Goal: Transaction & Acquisition: Purchase product/service

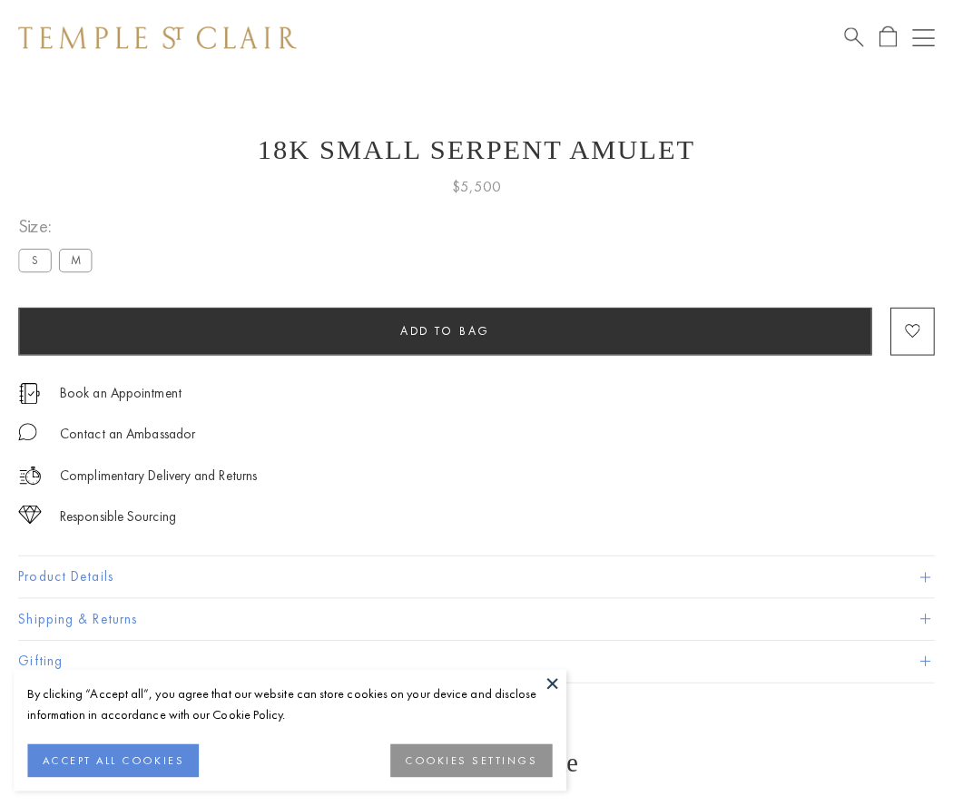
scroll to position [30, 0]
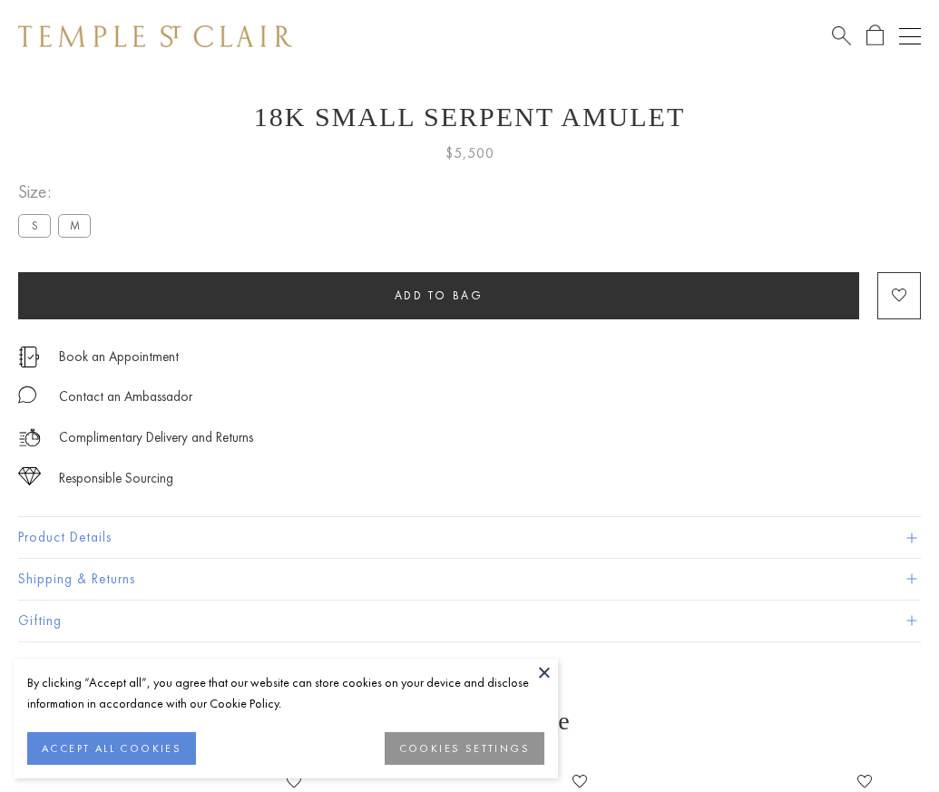
click at [438, 295] on span "Add to bag" at bounding box center [439, 295] width 89 height 15
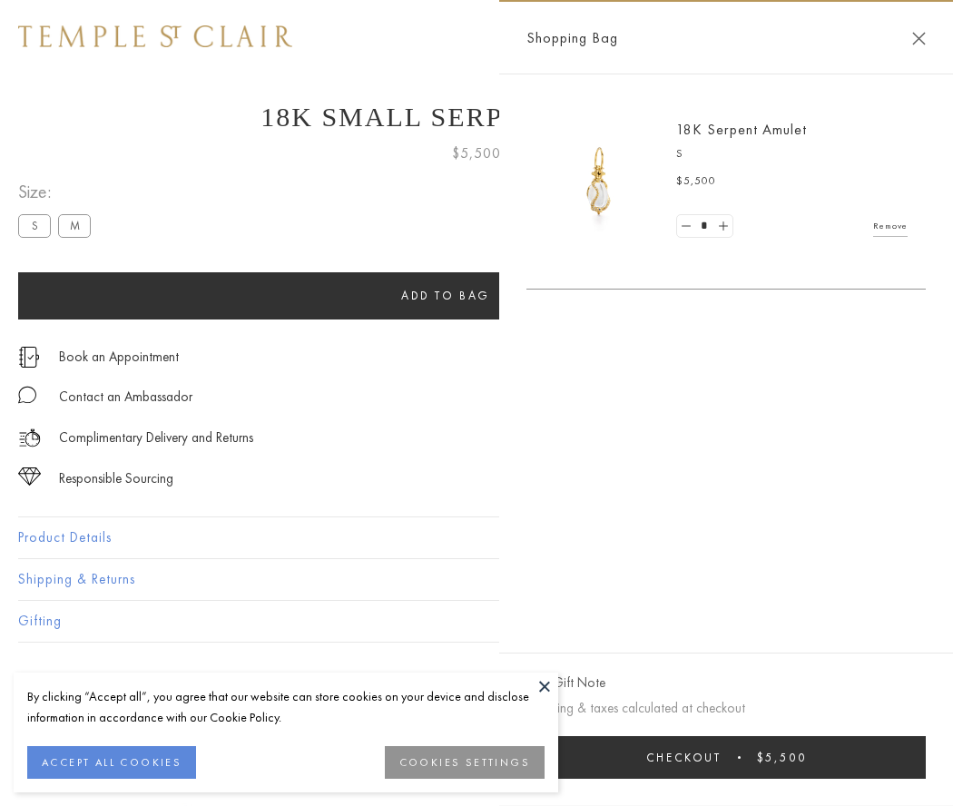
click at [726, 757] on button "Checkout $5,500" at bounding box center [725, 757] width 399 height 43
